Goal: Navigation & Orientation: Find specific page/section

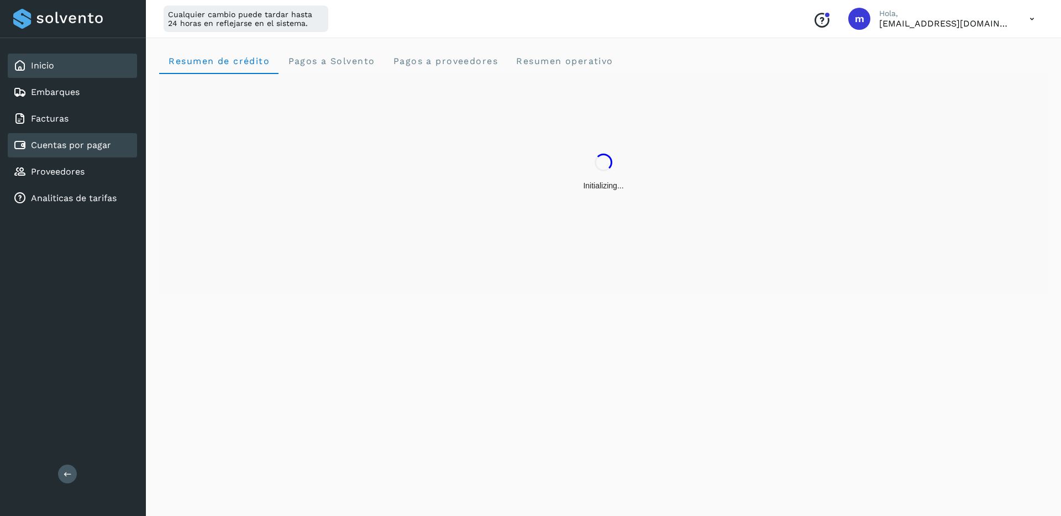
click at [84, 143] on link "Cuentas por pagar" at bounding box center [71, 145] width 80 height 10
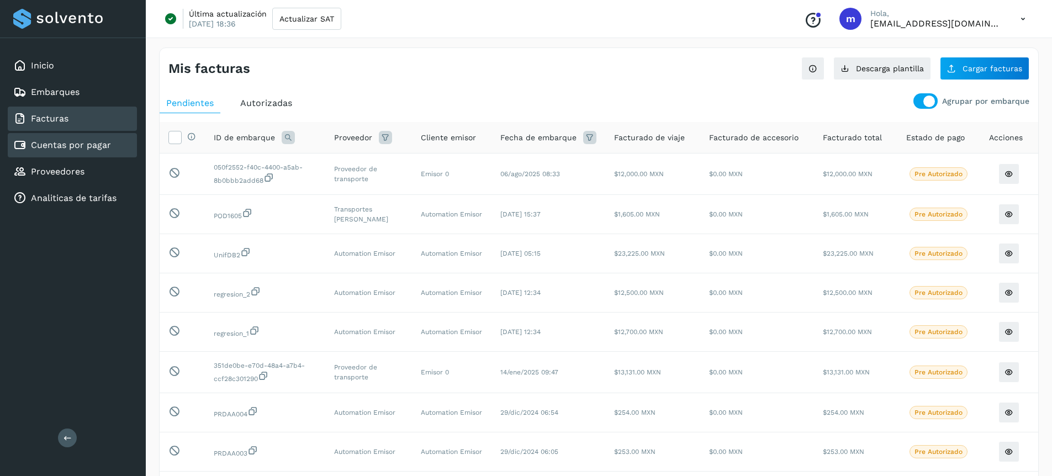
click at [45, 119] on link "Facturas" at bounding box center [50, 118] width 38 height 10
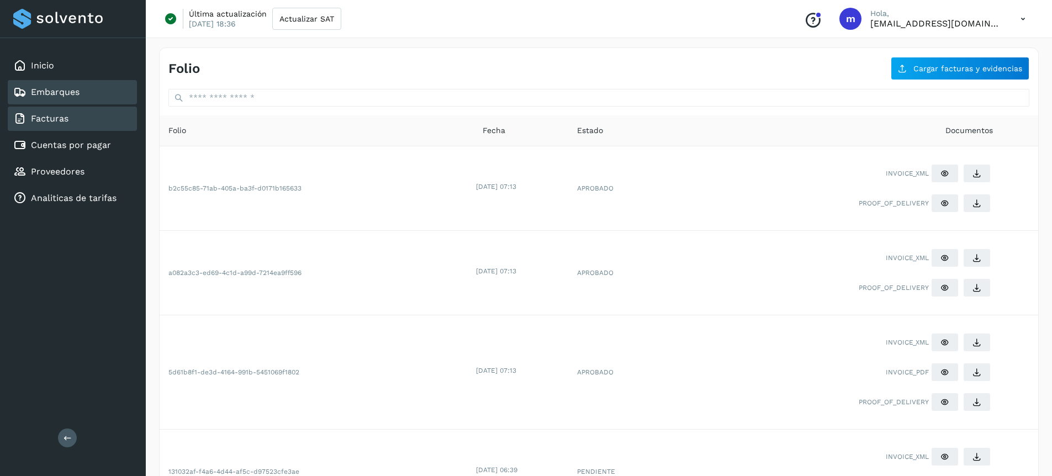
click at [69, 90] on link "Embarques" at bounding box center [55, 92] width 49 height 10
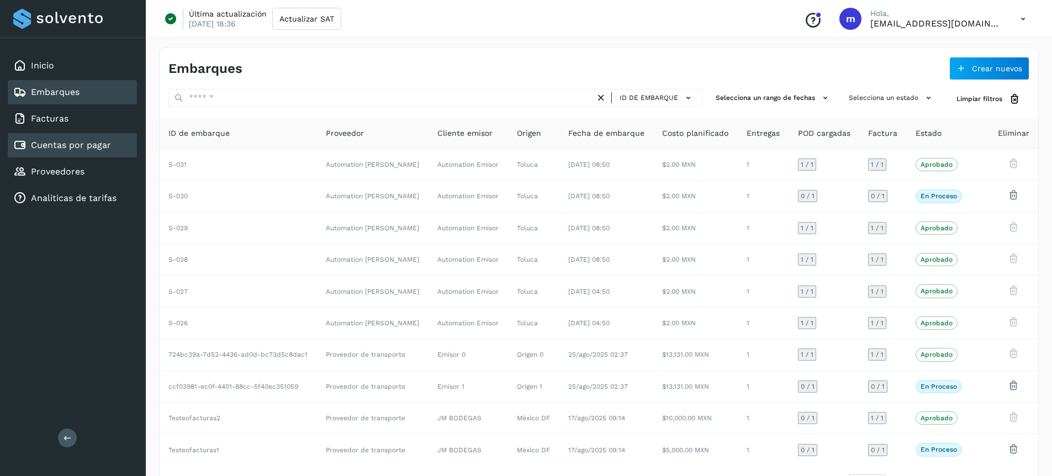
click at [70, 150] on link "Cuentas por pagar" at bounding box center [71, 145] width 80 height 10
